Goal: Task Accomplishment & Management: Manage account settings

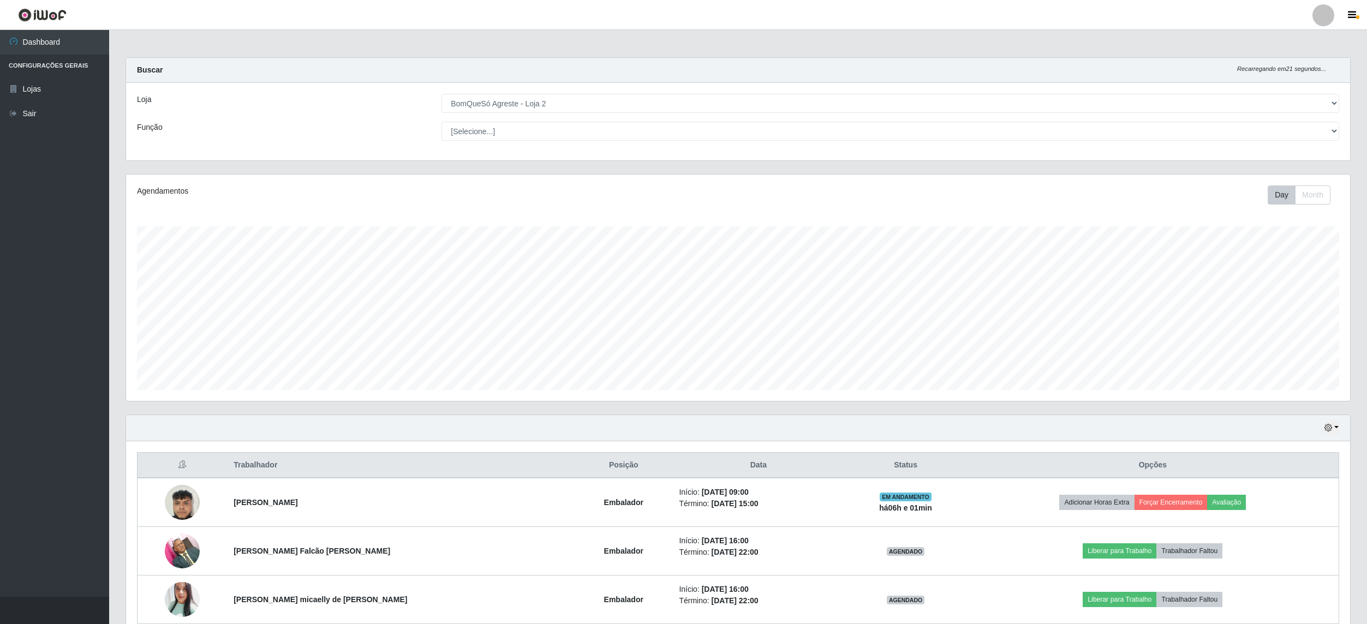
select select "214"
click at [52, 233] on ul "Dashboard Configurações Gerais Lojas Sair" at bounding box center [54, 313] width 109 height 567
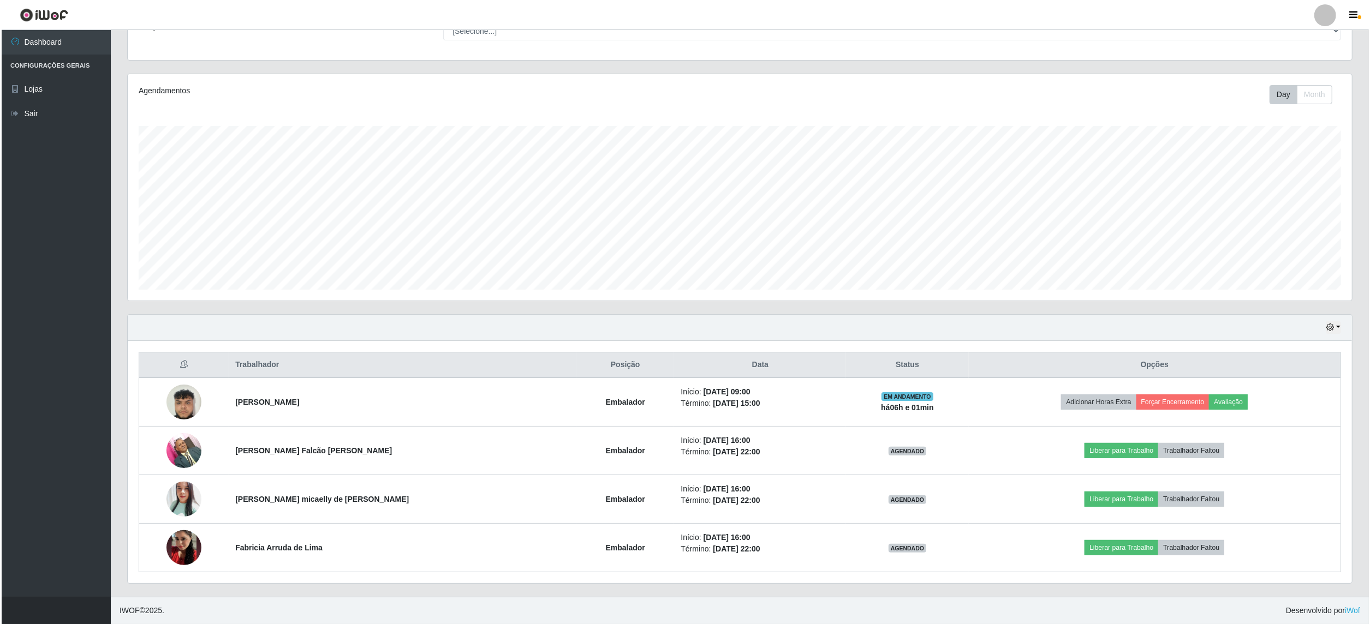
scroll to position [227, 1224]
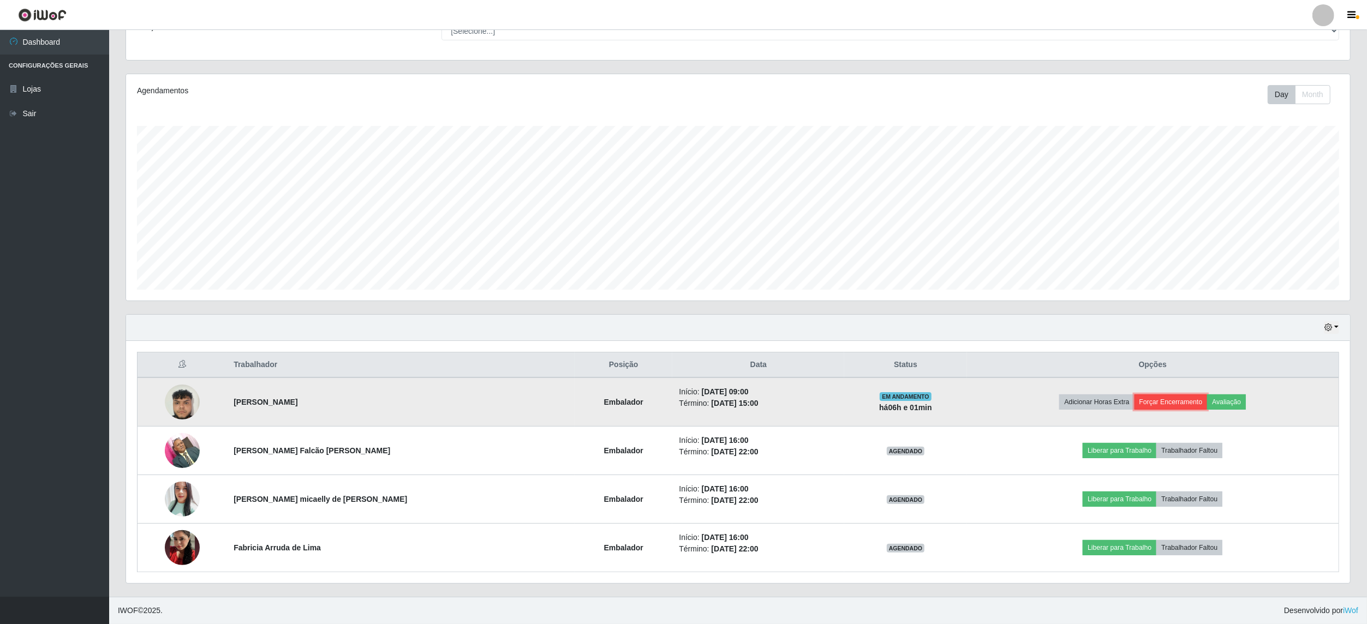
click at [1170, 398] on button "Forçar Encerramento" at bounding box center [1171, 402] width 73 height 15
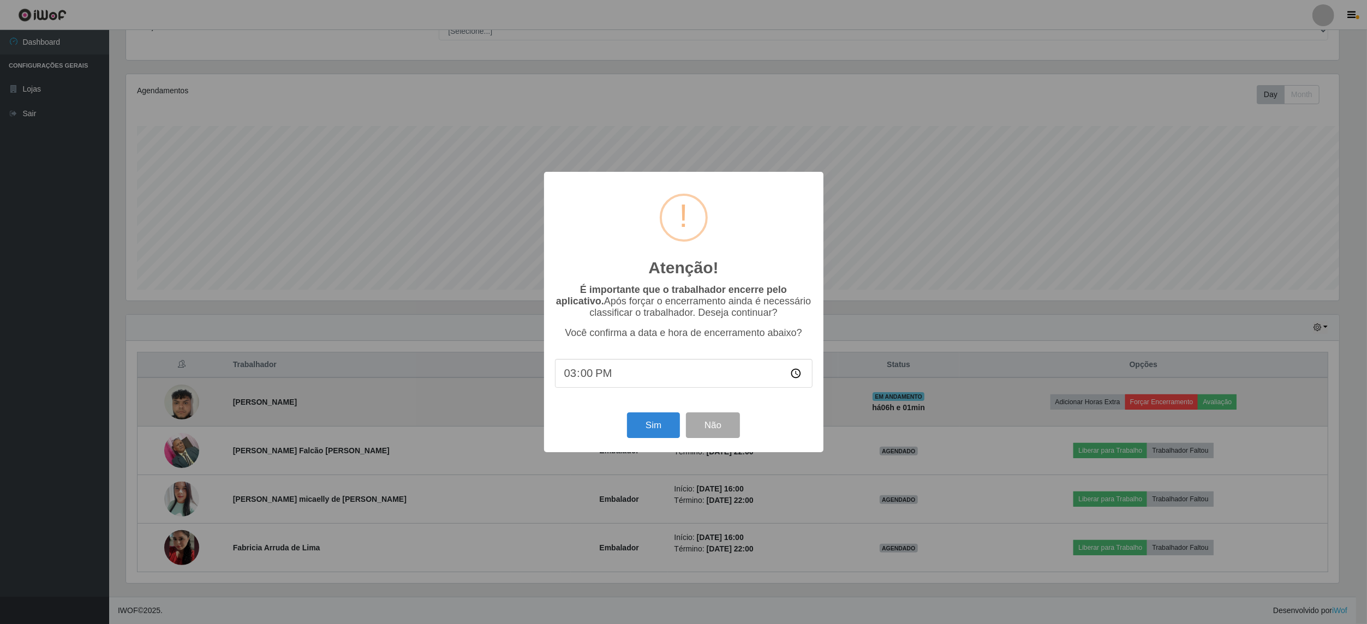
scroll to position [227, 1216]
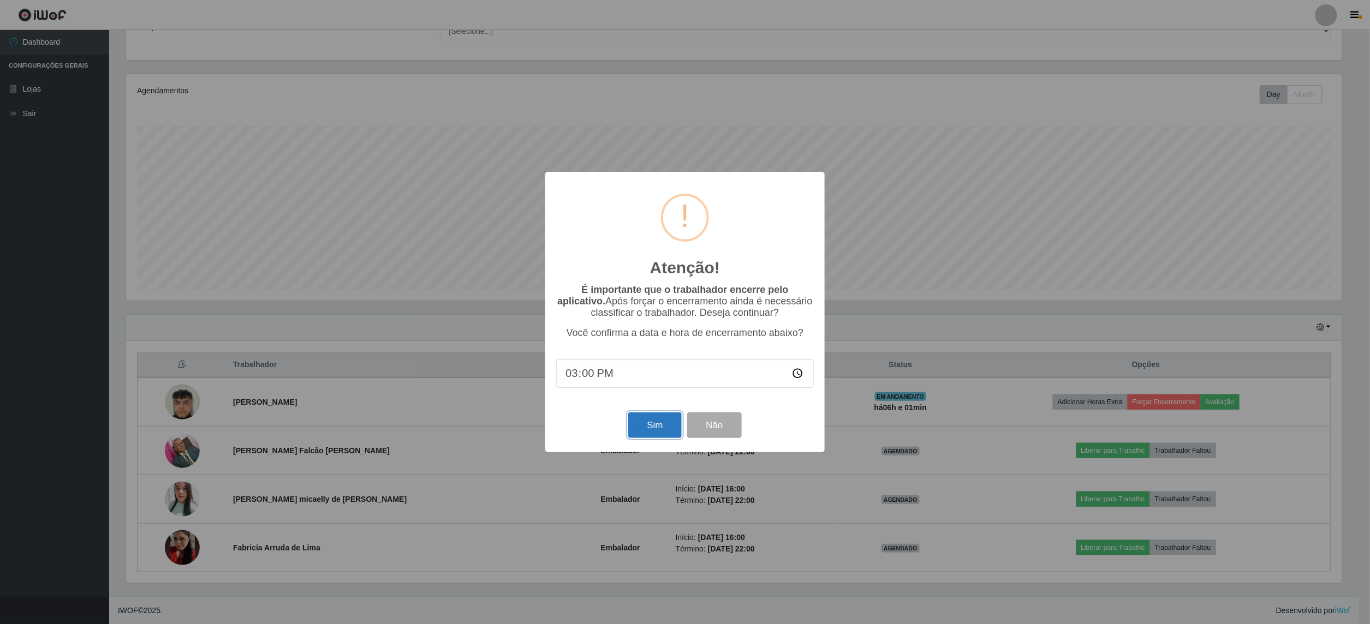
click at [651, 431] on button "Sim" at bounding box center [654, 426] width 53 height 26
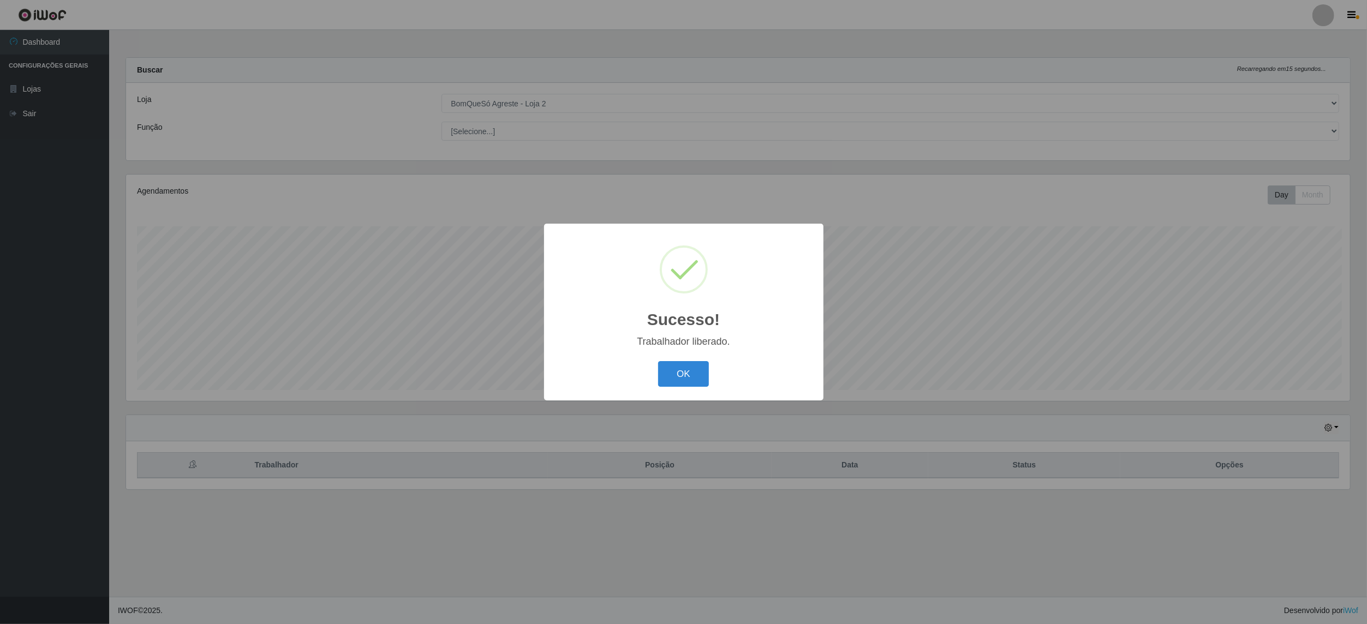
scroll to position [227, 1227]
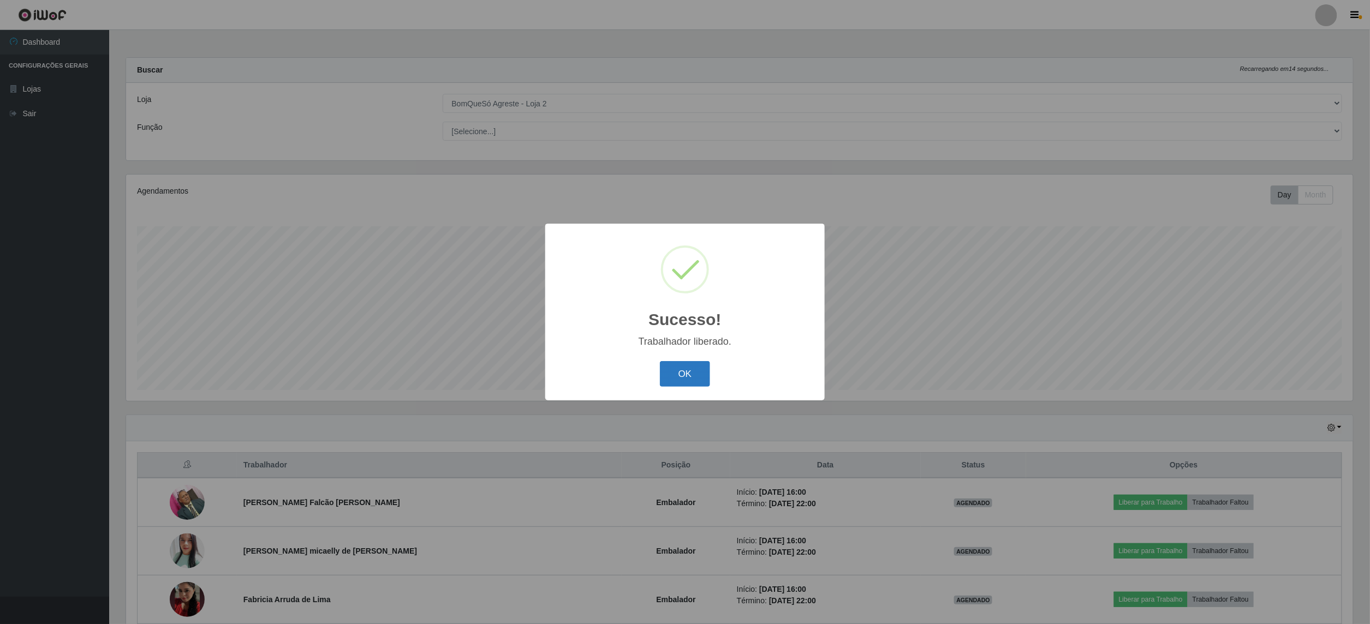
click at [677, 380] on button "OK" at bounding box center [685, 374] width 51 height 26
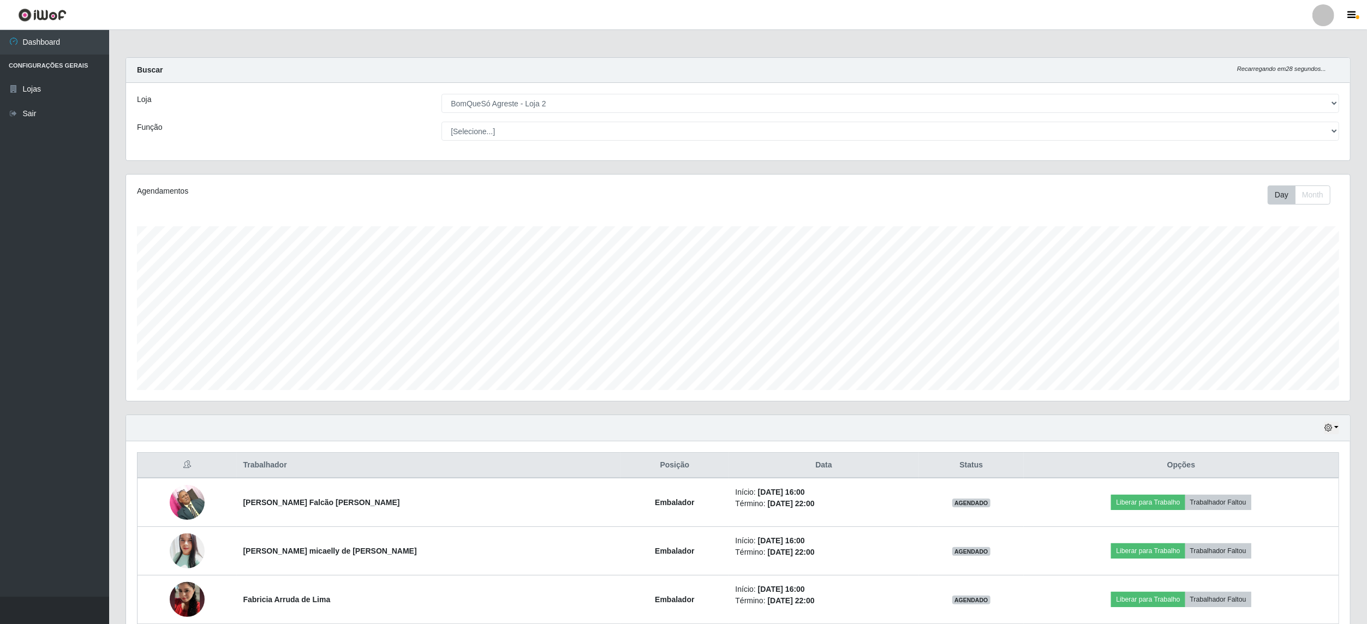
scroll to position [55, 0]
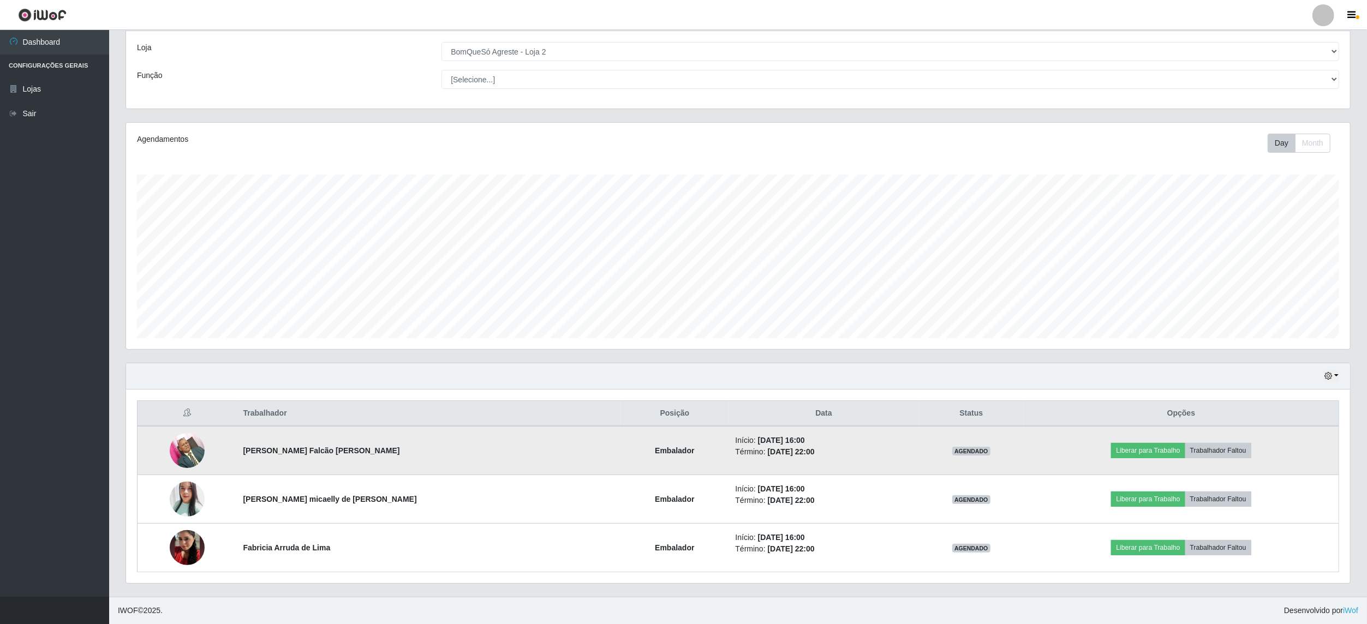
click at [194, 452] on img at bounding box center [187, 450] width 35 height 46
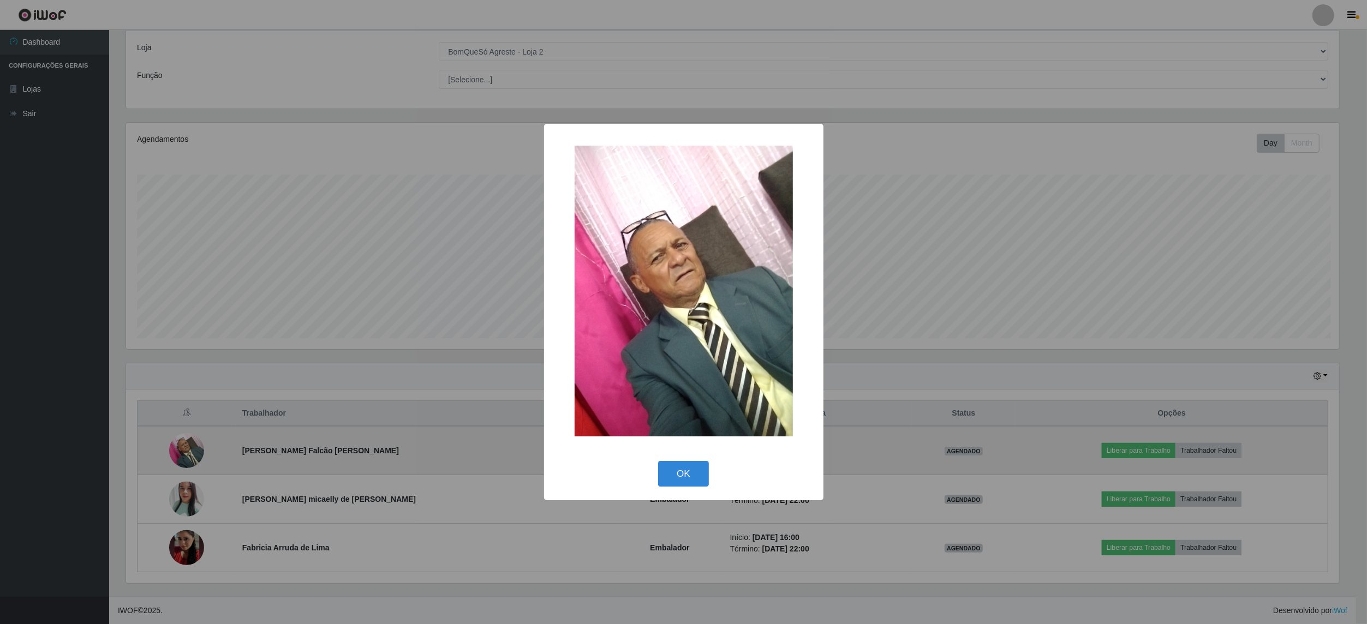
scroll to position [227, 1216]
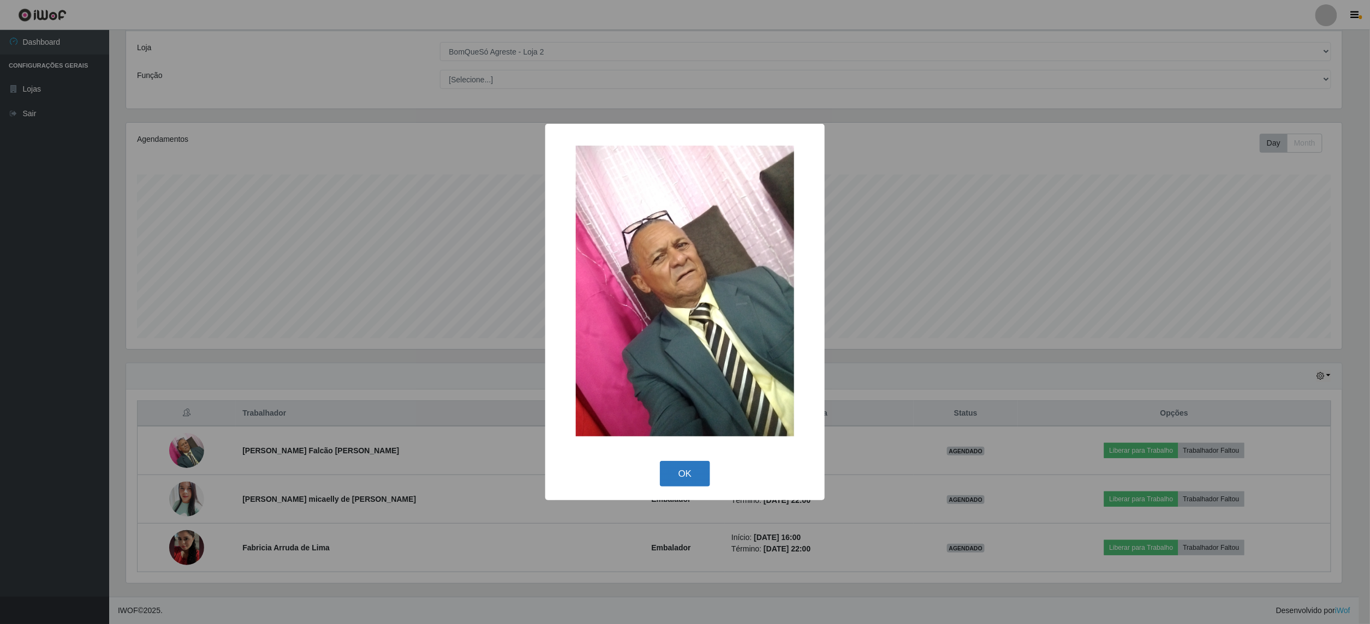
click at [686, 477] on button "OK" at bounding box center [685, 474] width 51 height 26
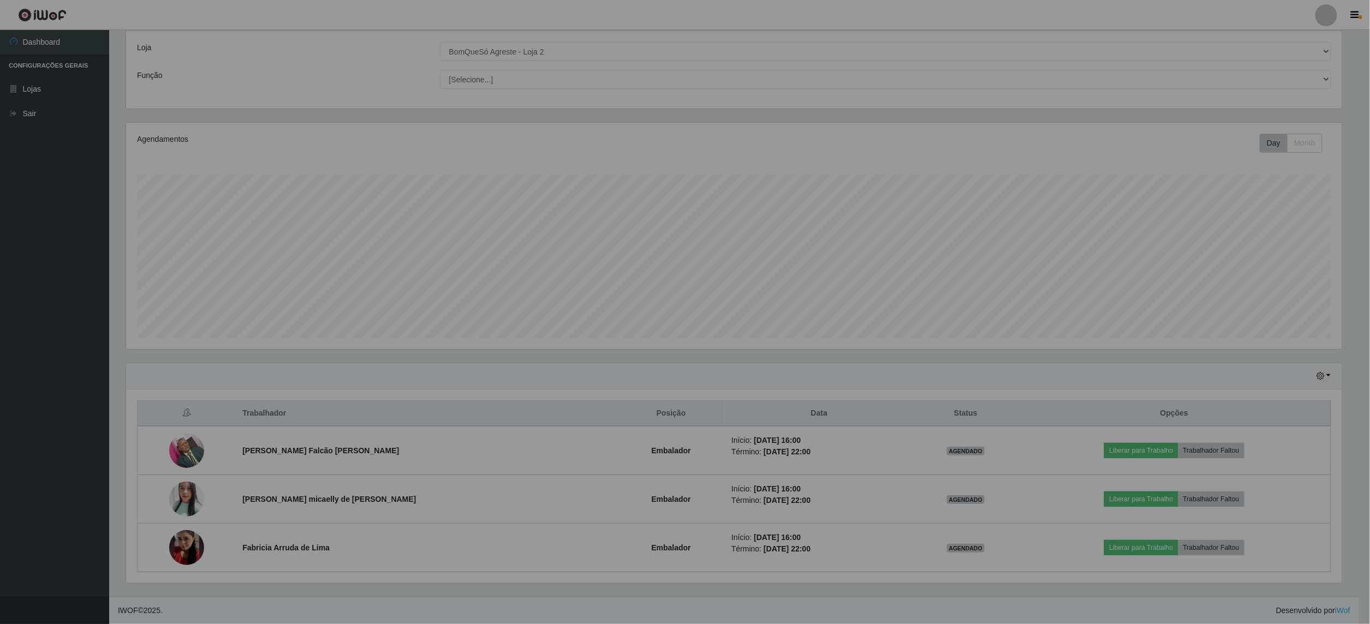
scroll to position [227, 1224]
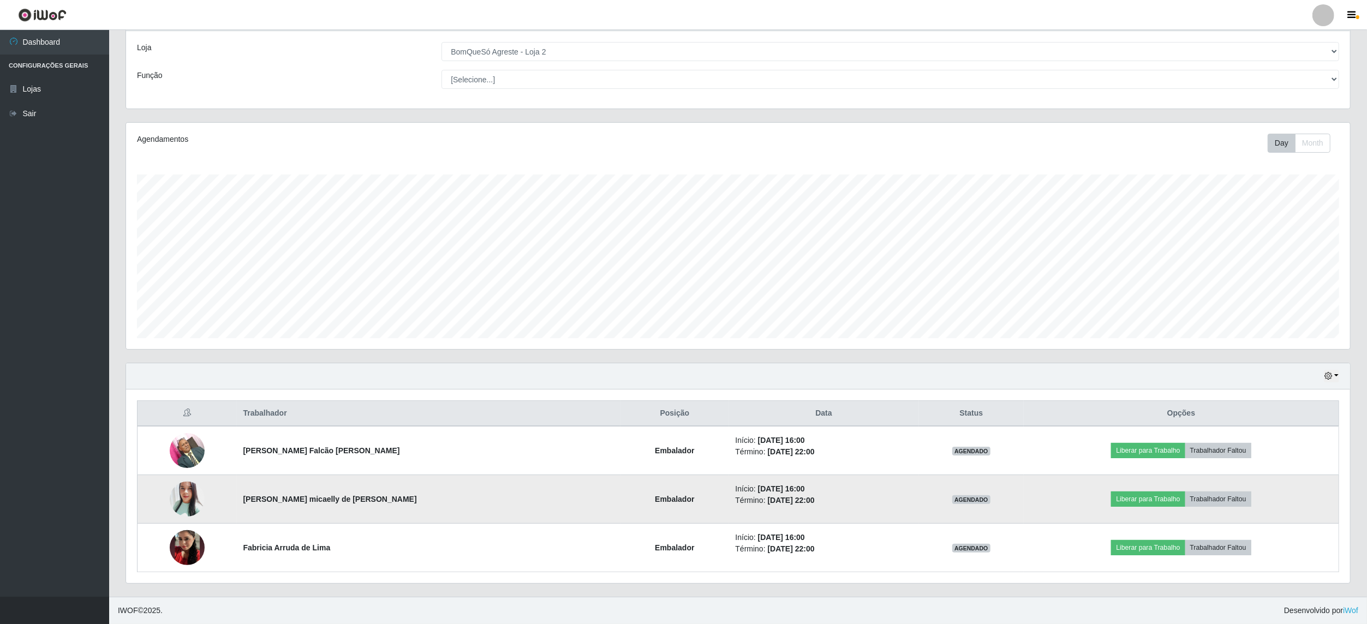
click at [193, 491] on img at bounding box center [187, 499] width 35 height 41
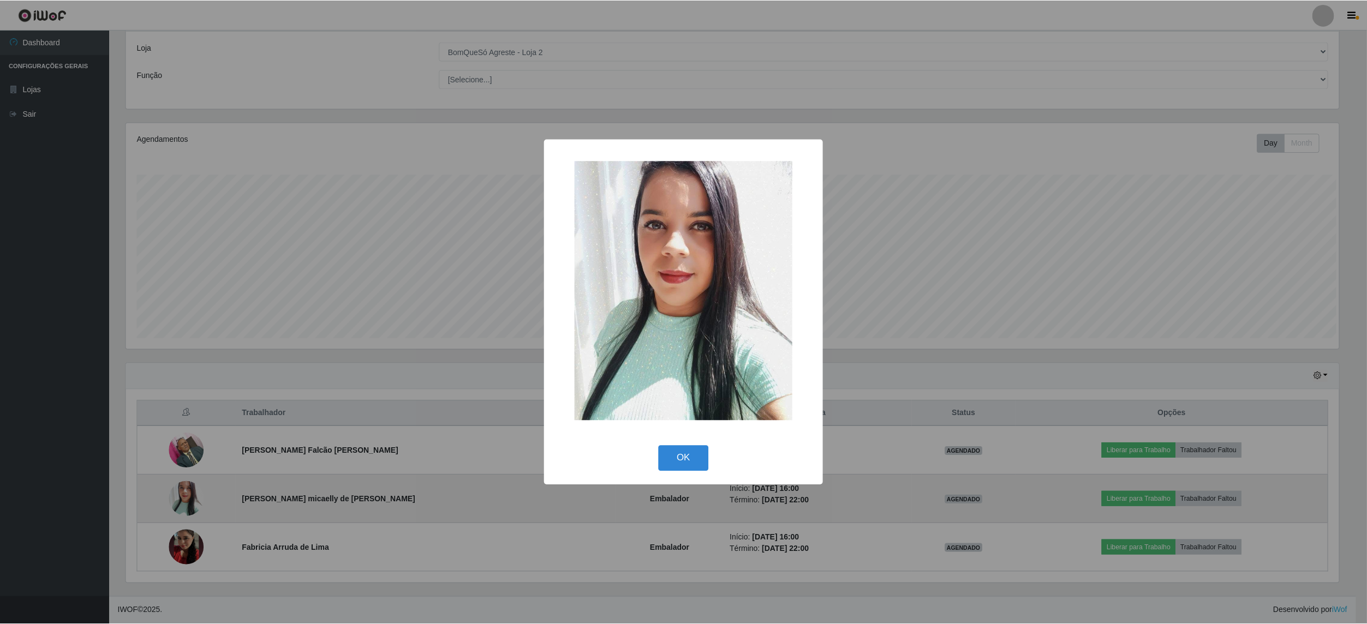
scroll to position [227, 1216]
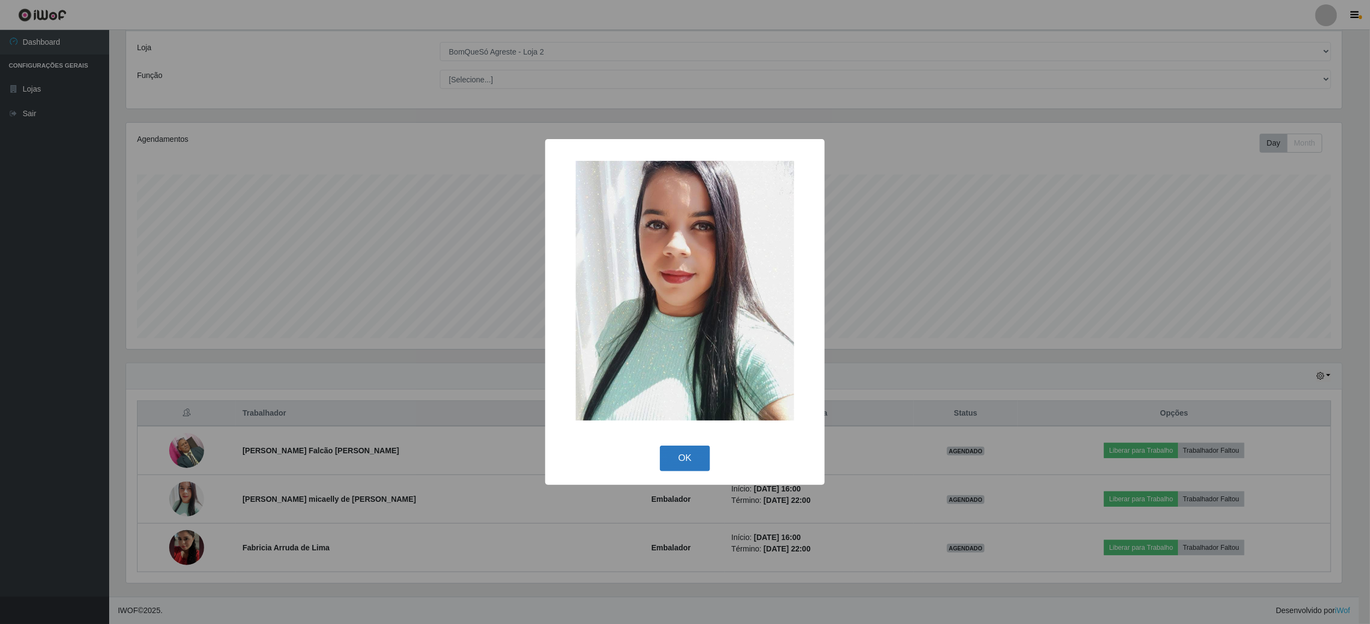
click at [675, 460] on button "OK" at bounding box center [685, 459] width 51 height 26
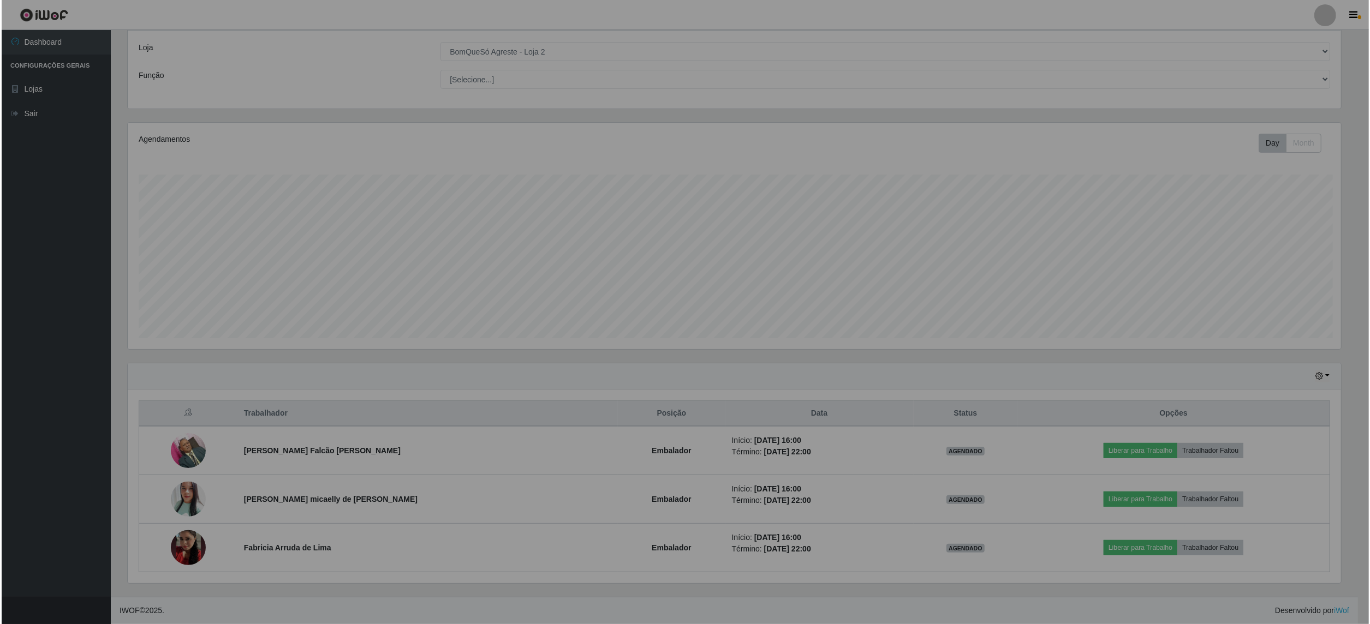
scroll to position [227, 1224]
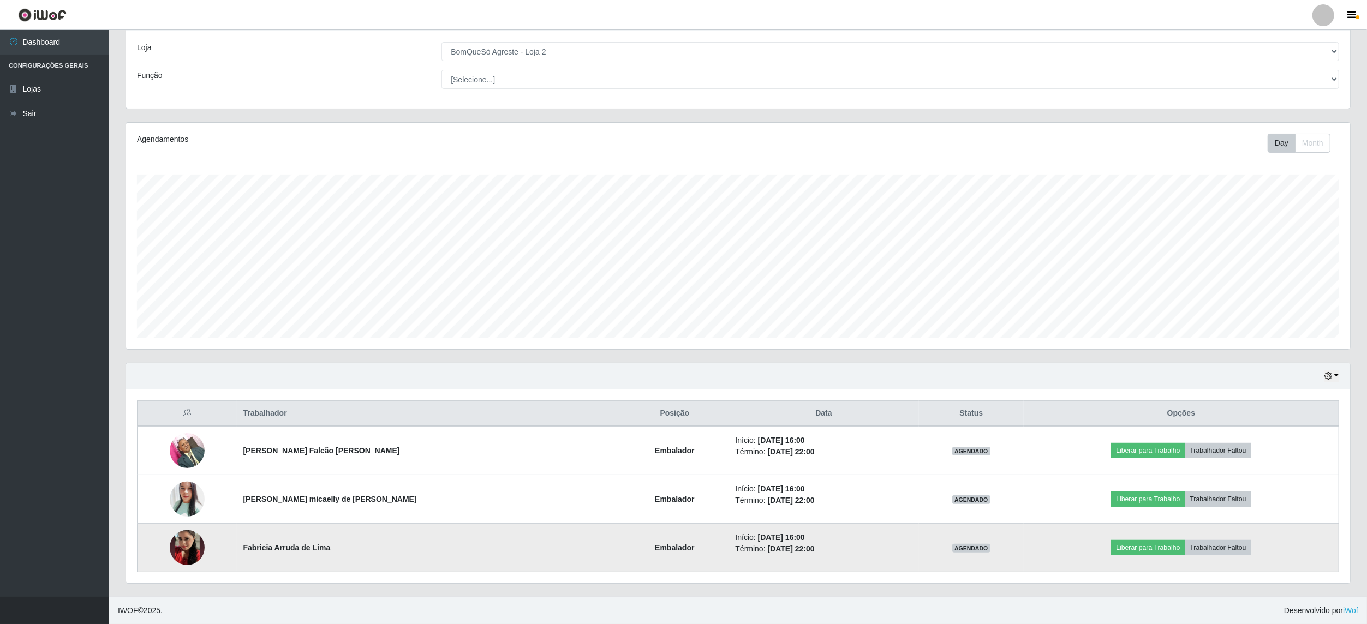
click at [183, 537] on img at bounding box center [187, 548] width 35 height 62
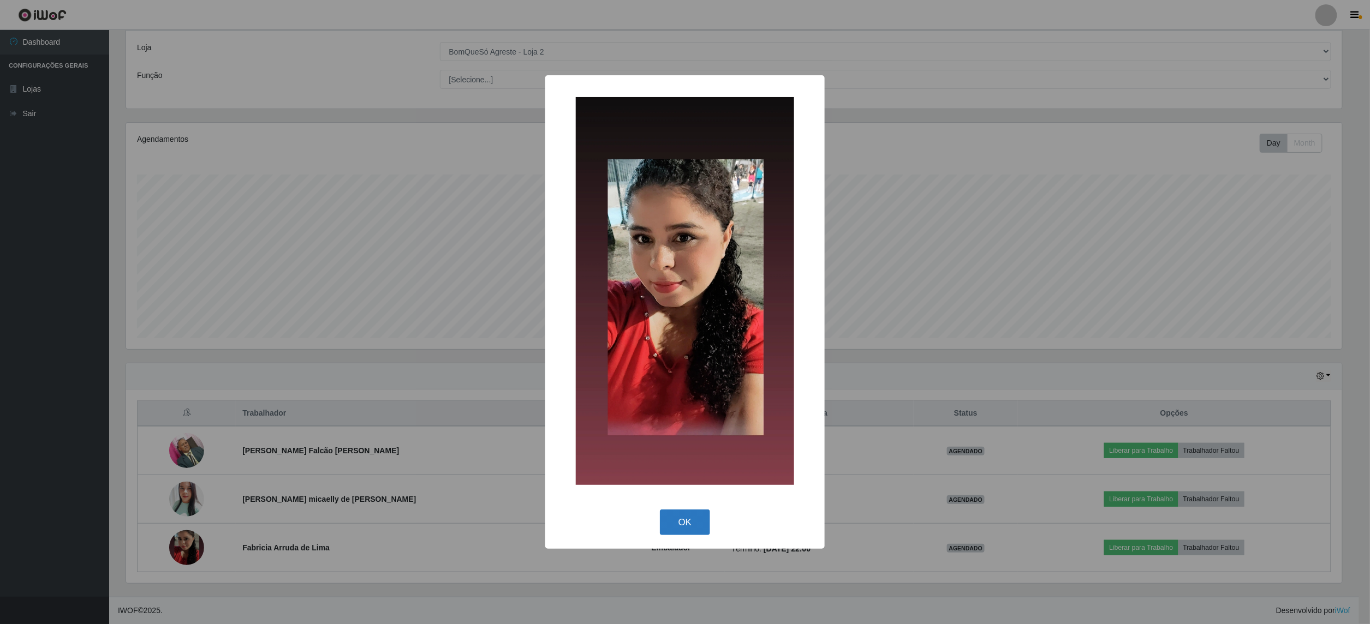
click at [702, 521] on button "OK" at bounding box center [685, 523] width 51 height 26
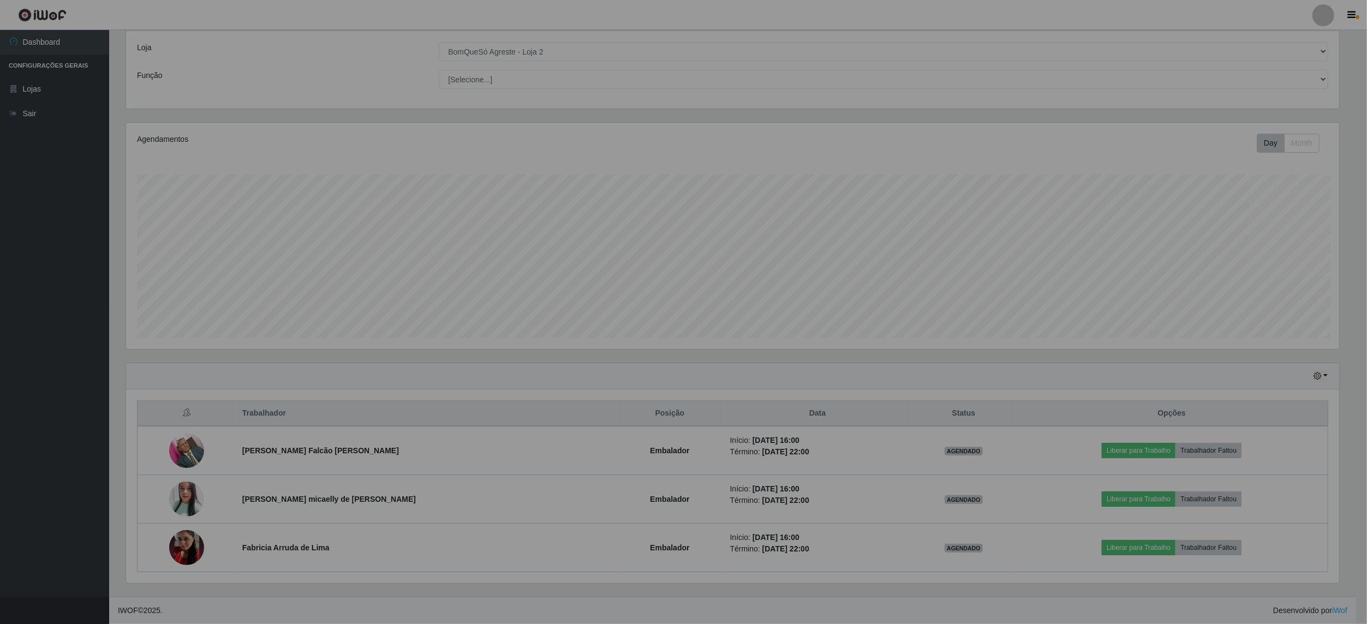
scroll to position [227, 1224]
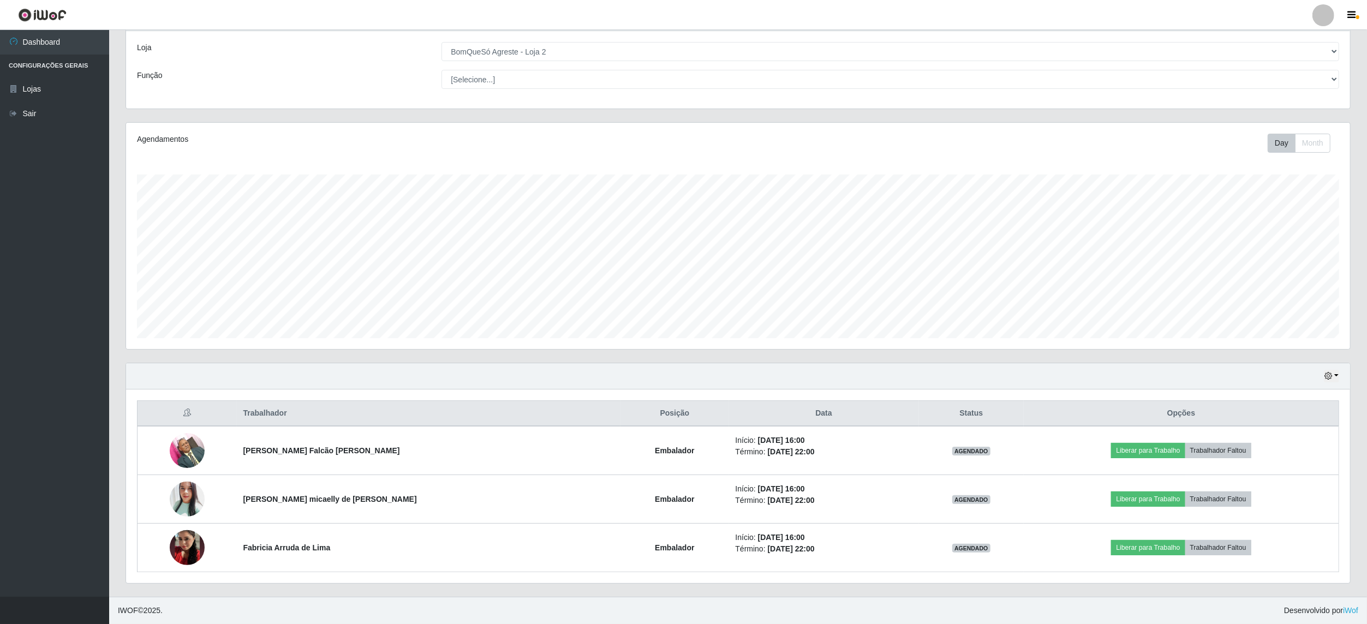
click at [1339, 374] on div "Hoje 1 dia 3 dias 1 Semana Não encerrados" at bounding box center [738, 377] width 1224 height 26
click at [1339, 373] on button "button" at bounding box center [1331, 376] width 15 height 13
click at [1300, 470] on button "1 Semana" at bounding box center [1296, 464] width 86 height 23
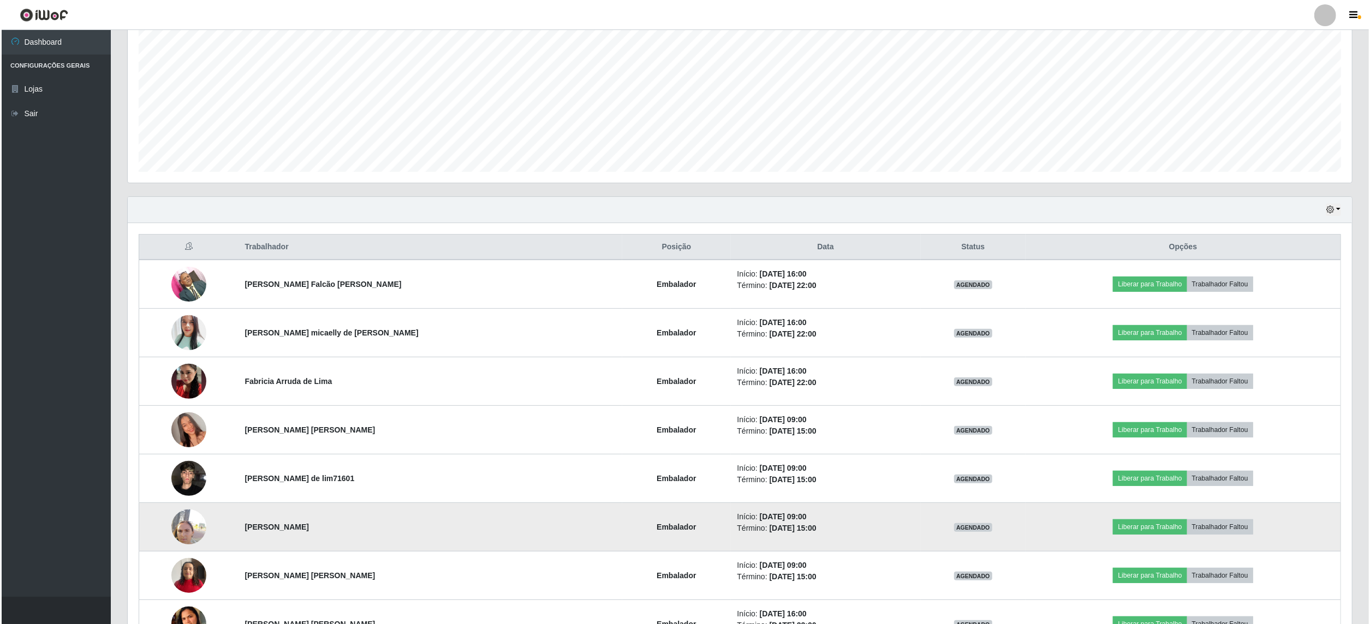
scroll to position [0, 0]
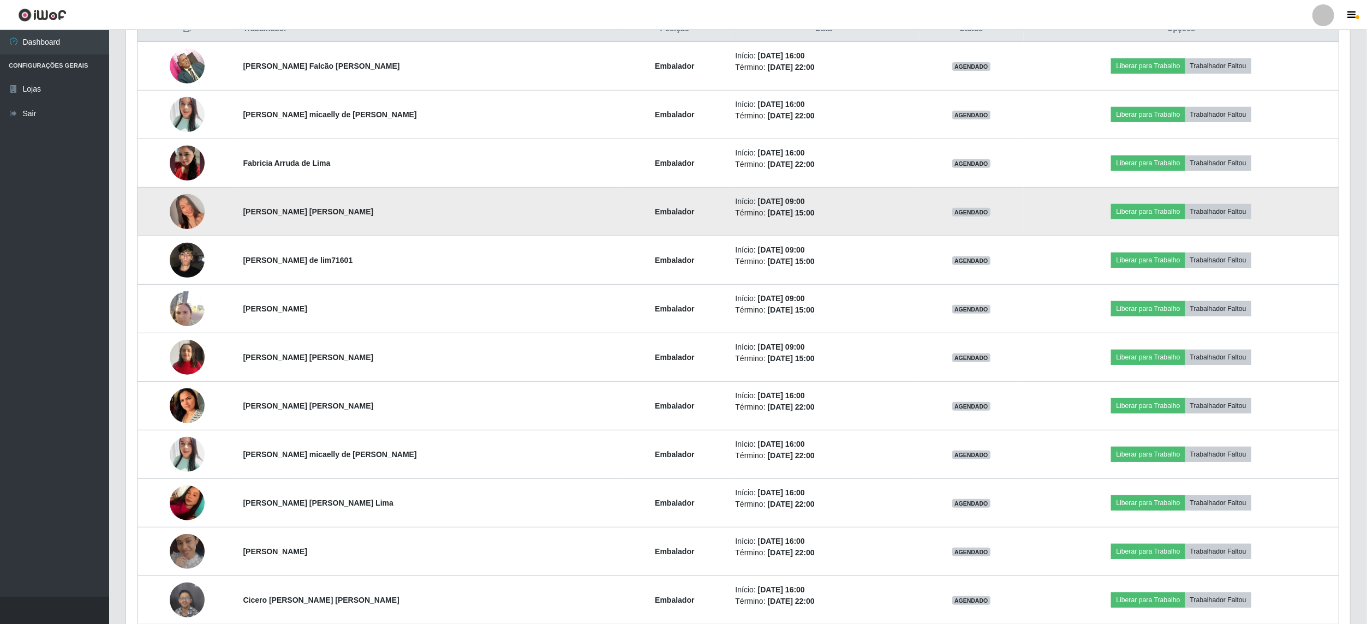
click at [188, 214] on img at bounding box center [187, 212] width 35 height 62
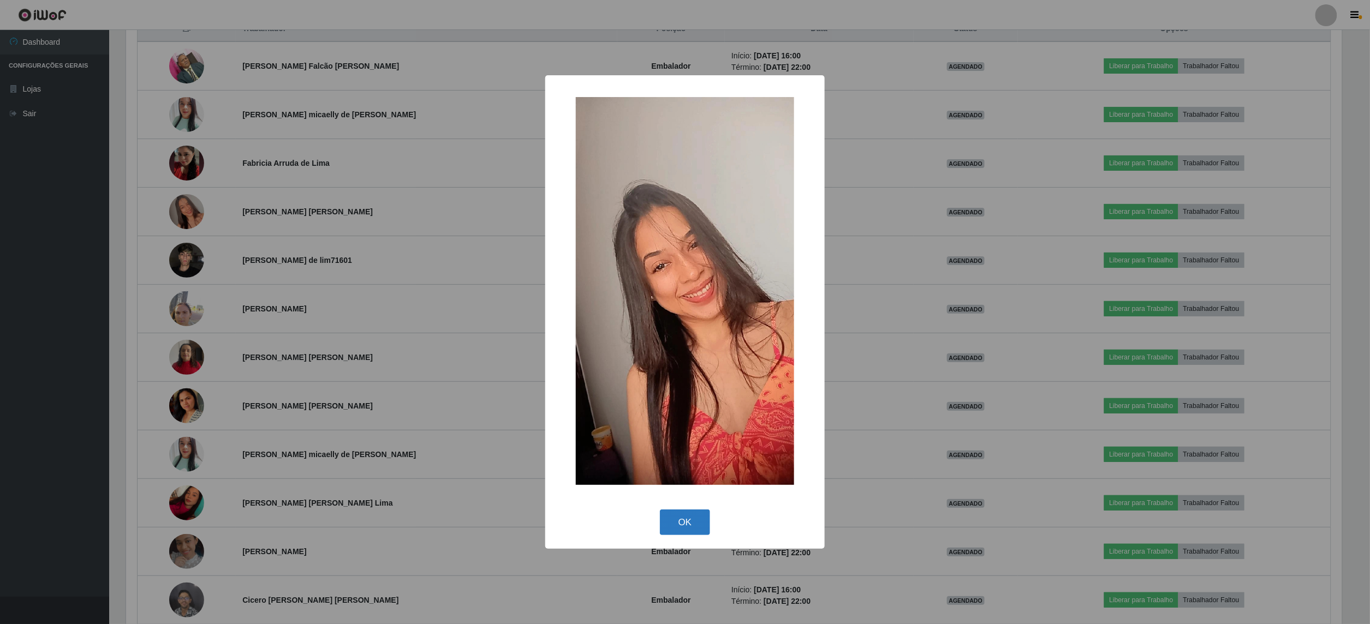
click at [684, 531] on button "OK" at bounding box center [685, 523] width 51 height 26
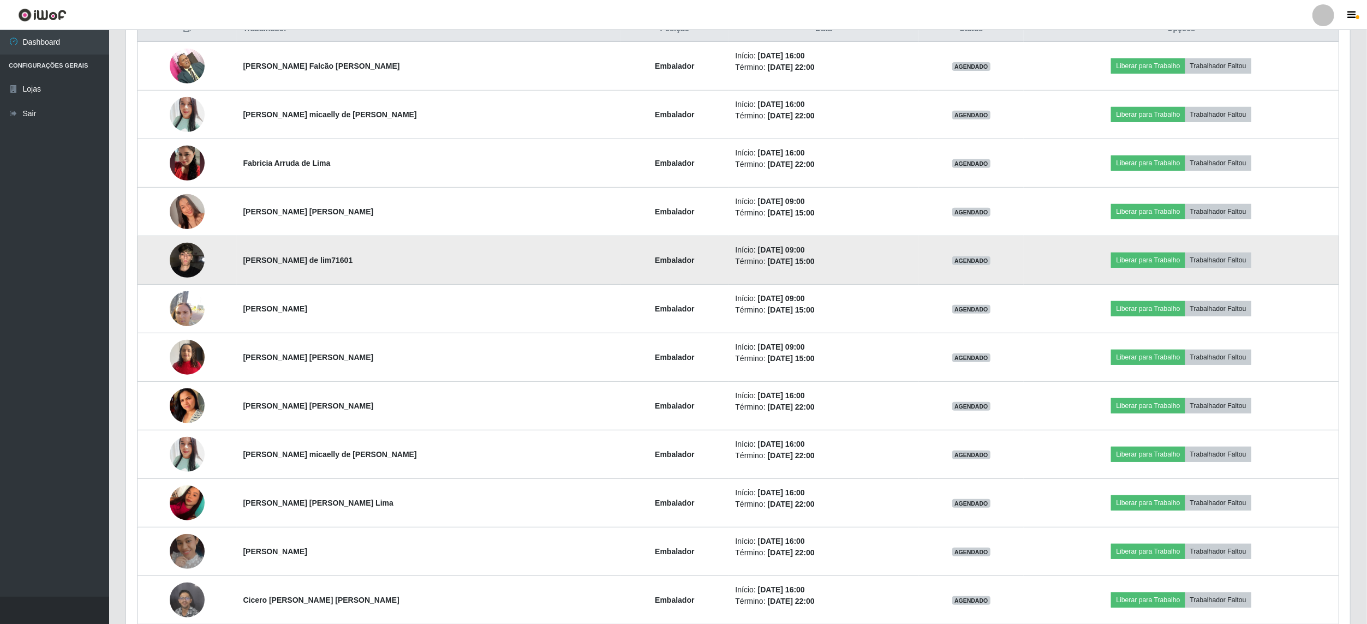
click at [180, 262] on img at bounding box center [187, 260] width 35 height 46
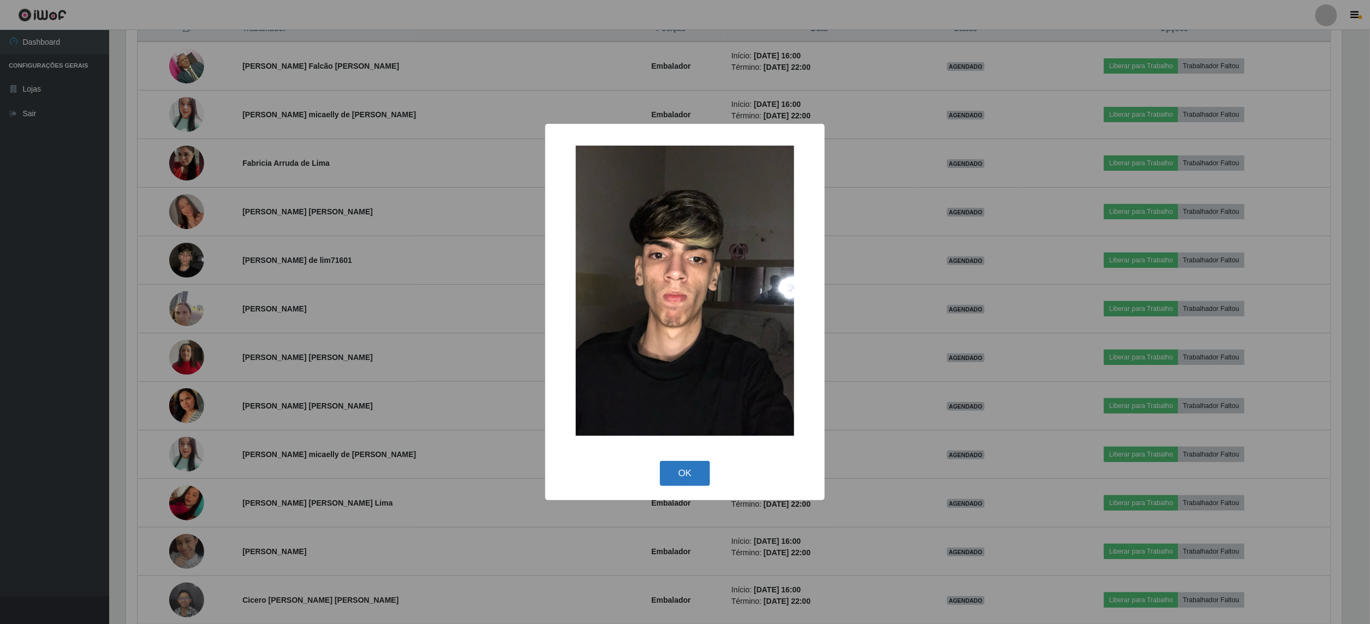
click at [688, 472] on button "OK" at bounding box center [685, 474] width 51 height 26
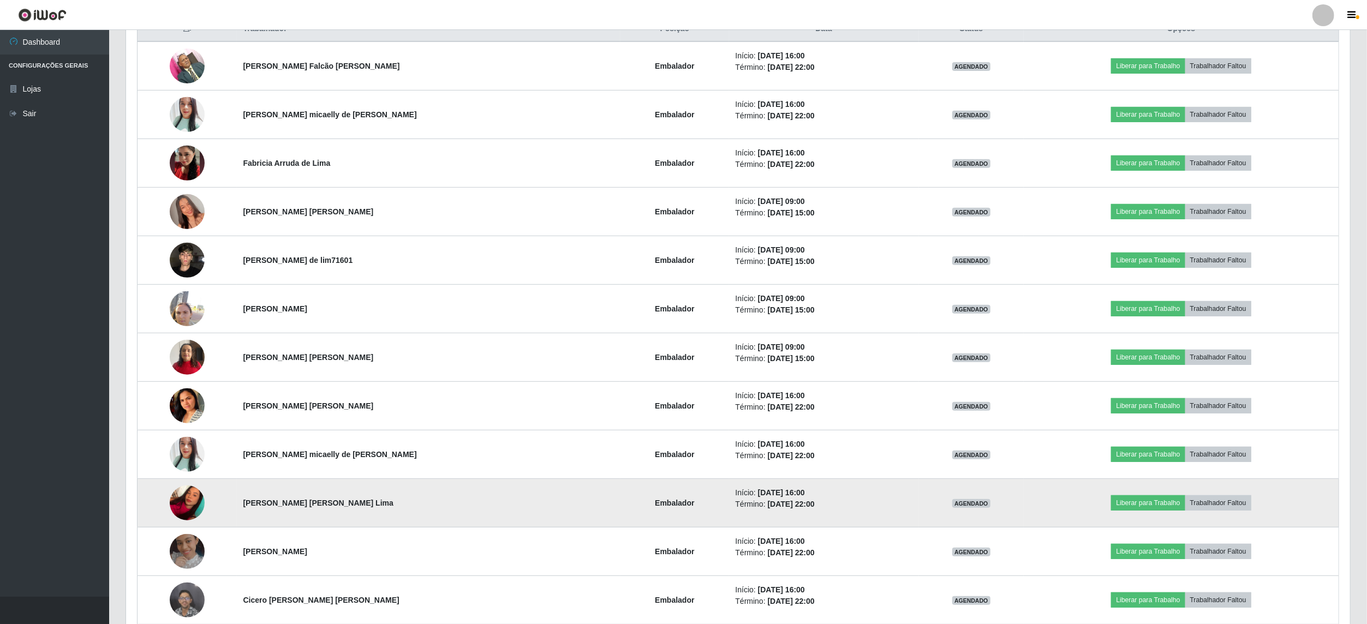
click at [195, 512] on img at bounding box center [187, 503] width 35 height 46
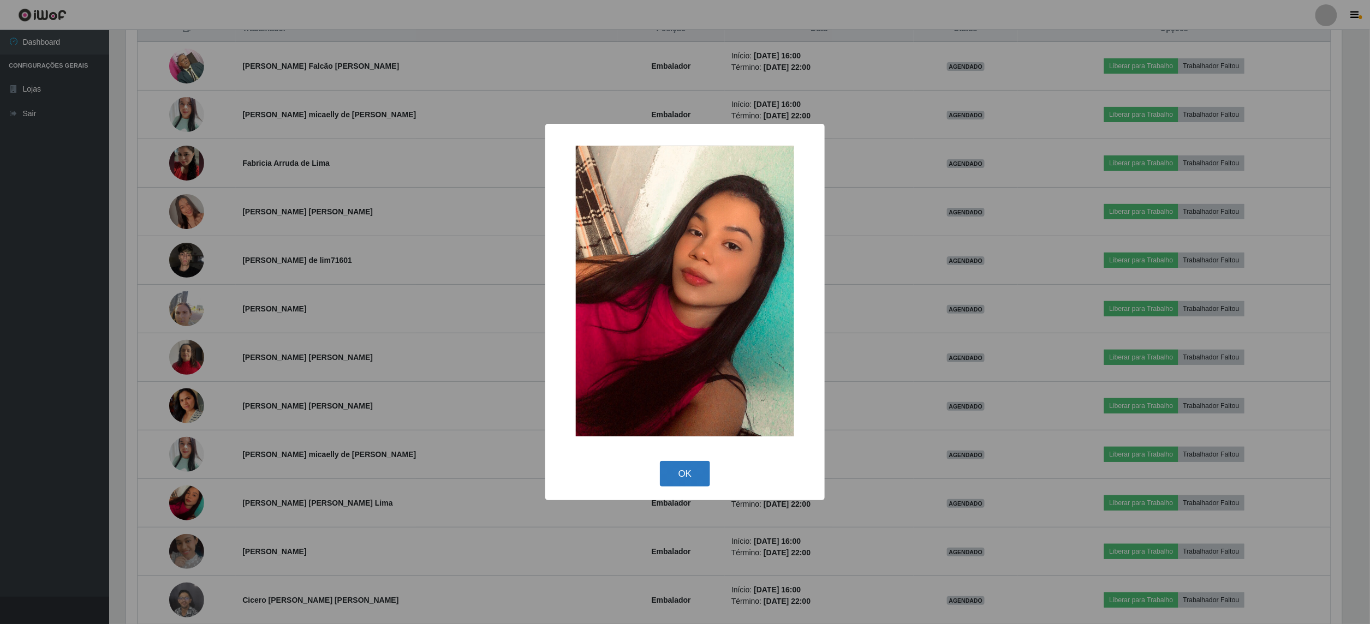
click at [680, 468] on button "OK" at bounding box center [685, 474] width 51 height 26
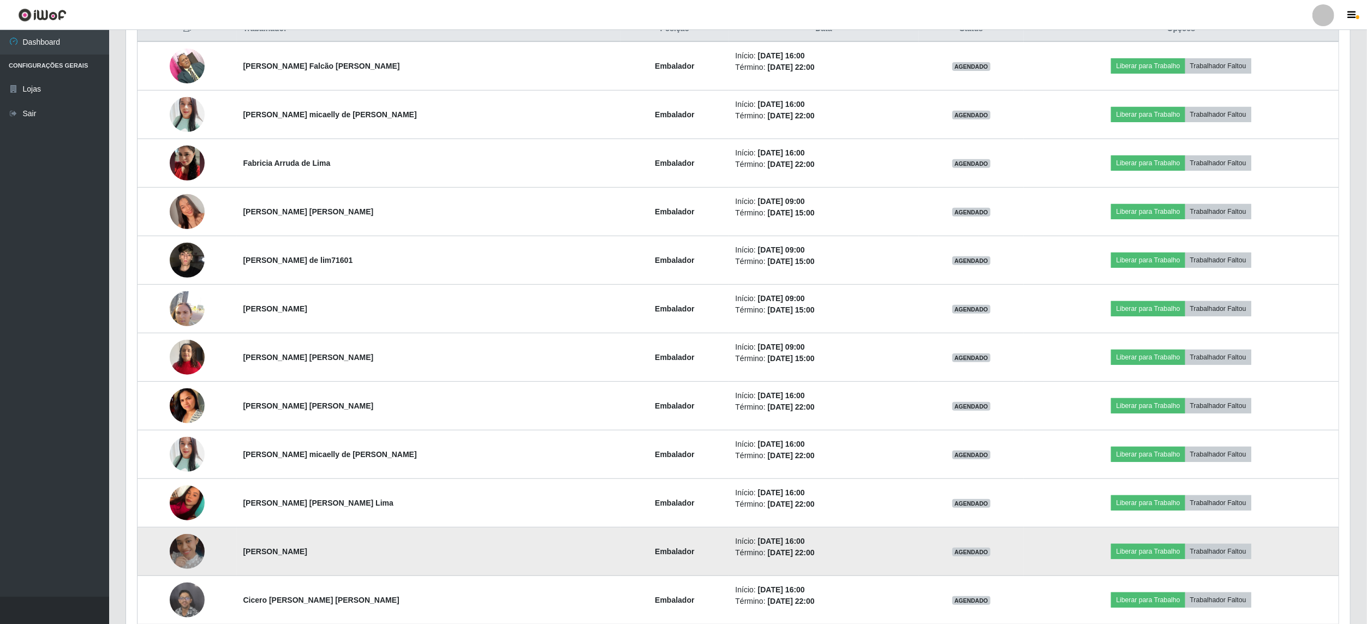
click at [191, 553] on img at bounding box center [187, 551] width 35 height 35
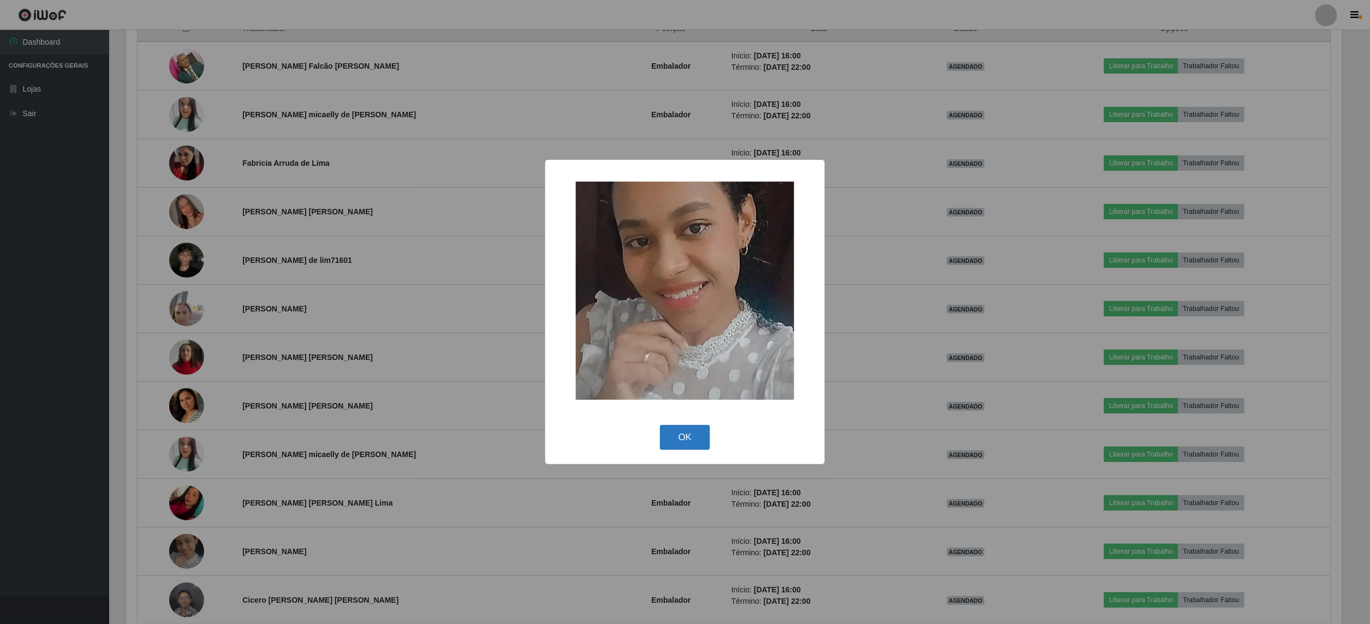
click at [693, 434] on button "OK" at bounding box center [685, 438] width 51 height 26
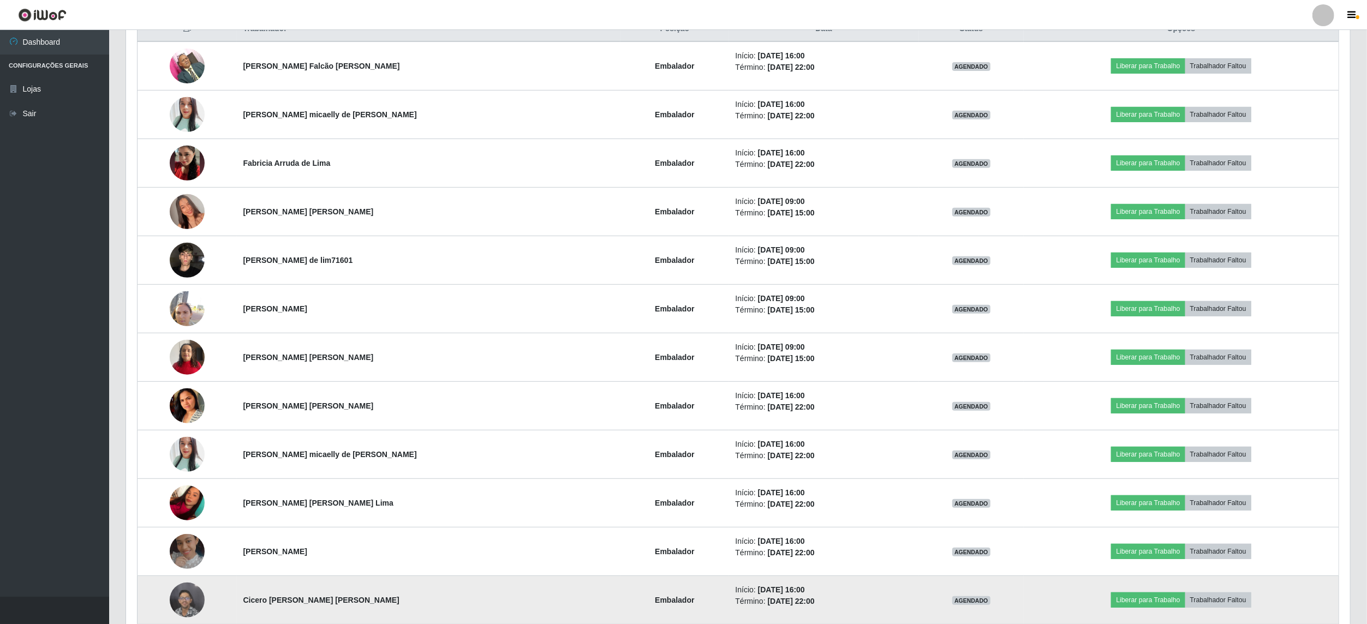
click at [178, 605] on img at bounding box center [187, 600] width 35 height 46
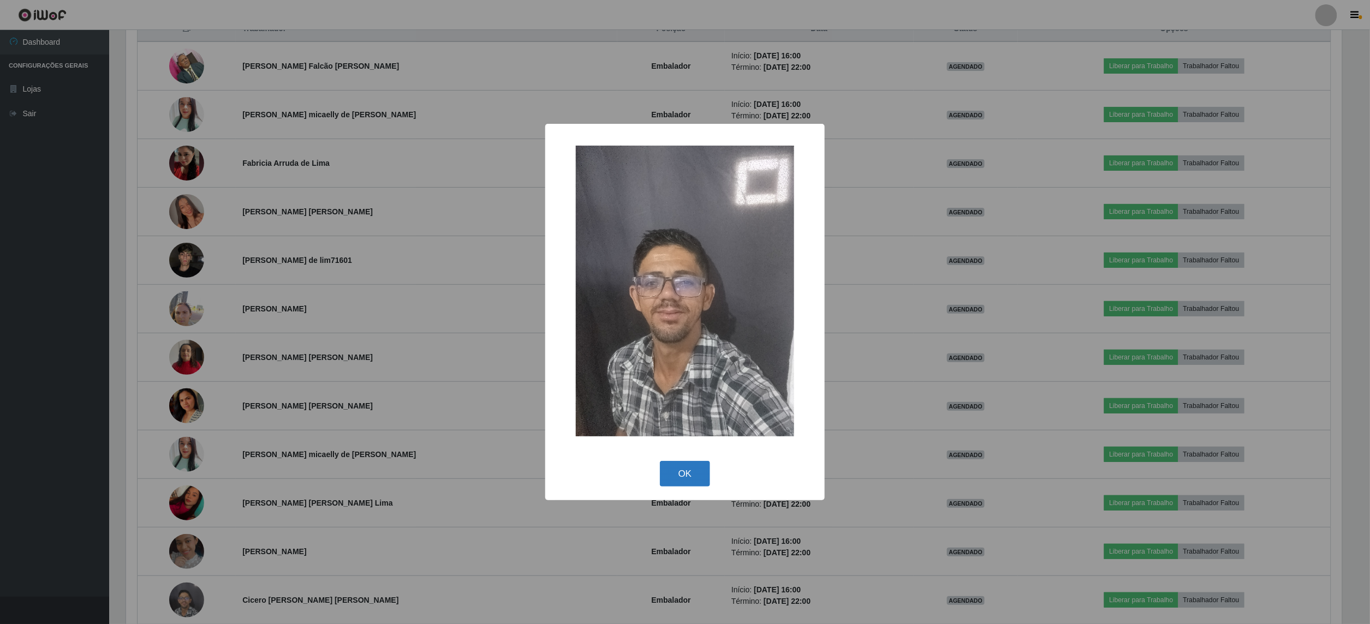
click at [691, 478] on button "OK" at bounding box center [685, 474] width 51 height 26
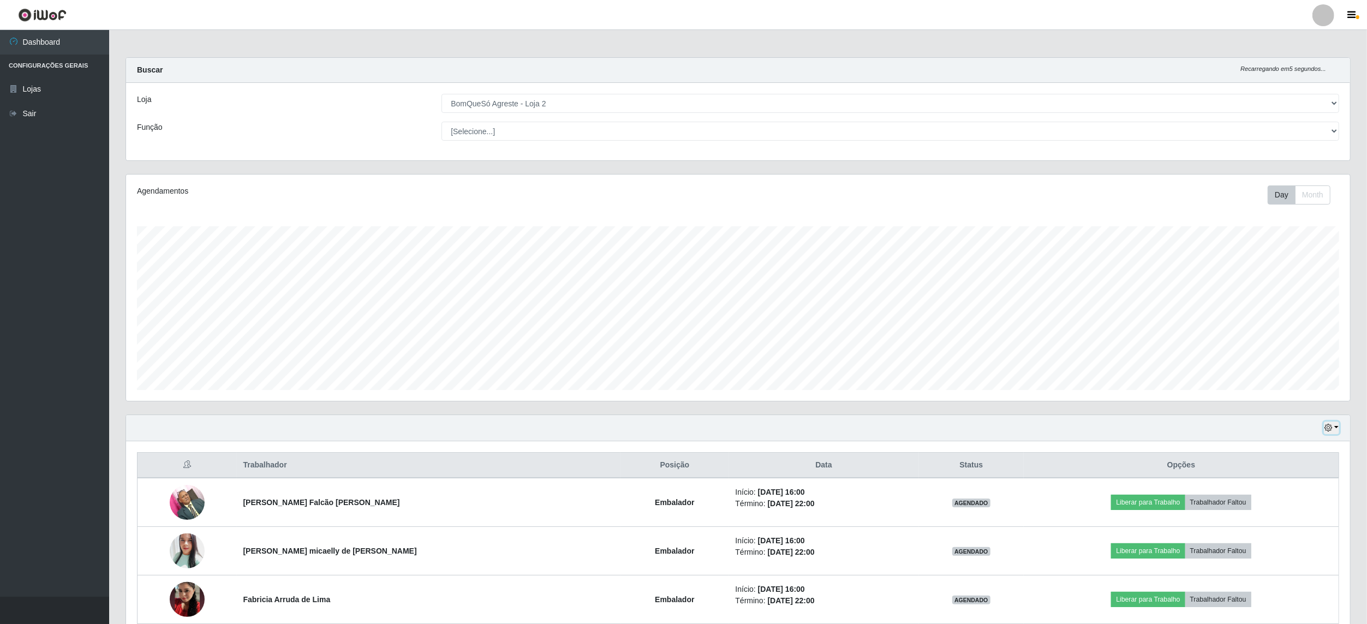
click at [1335, 424] on button "button" at bounding box center [1331, 428] width 15 height 13
click at [1307, 440] on button "Hoje" at bounding box center [1296, 447] width 86 height 23
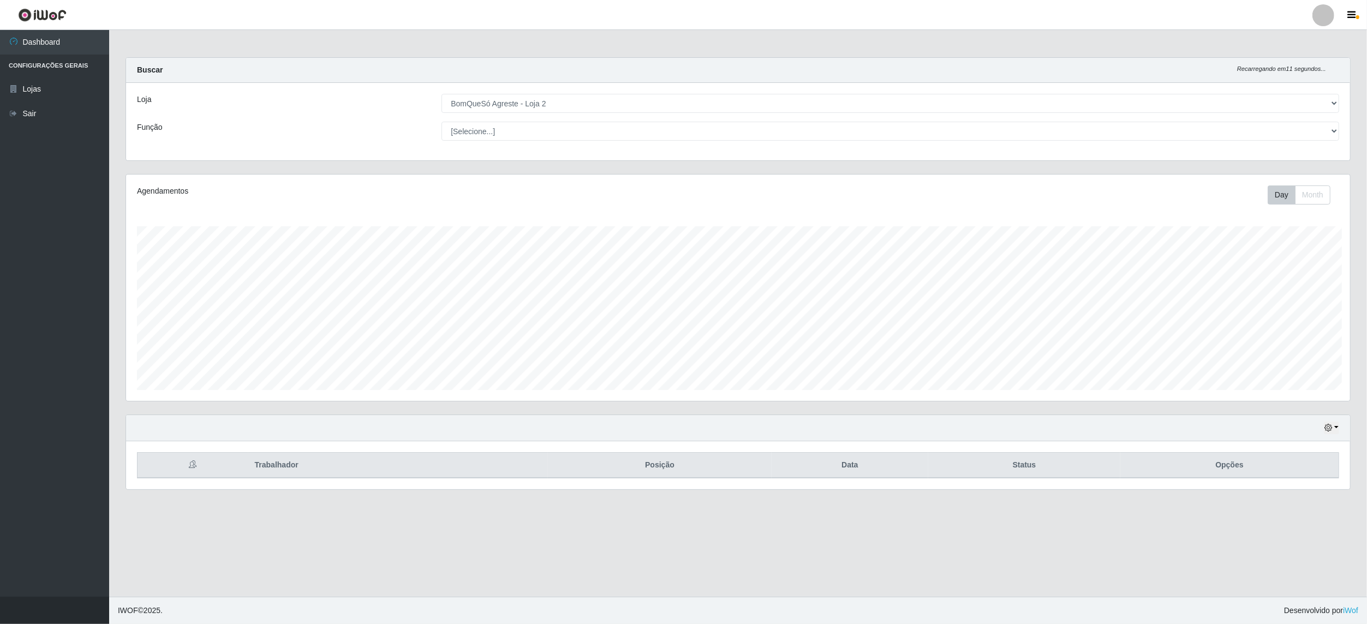
scroll to position [545580, 544582]
